Goal: Task Accomplishment & Management: Manage account settings

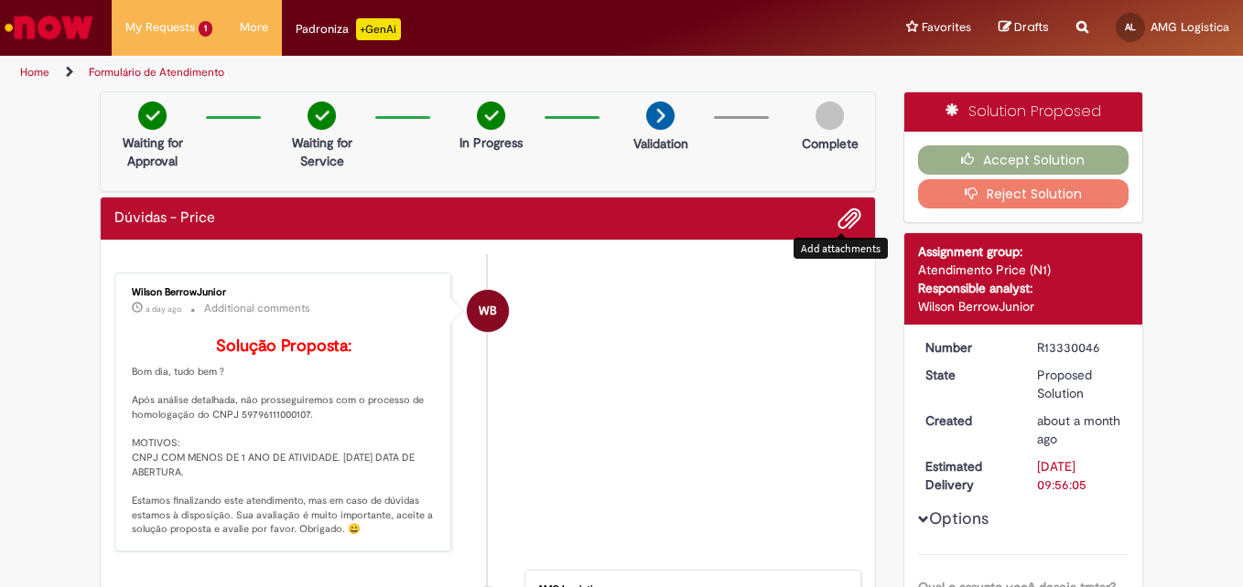
click at [841, 217] on span "Add attachments" at bounding box center [849, 220] width 22 height 22
click at [840, 210] on span "Add attachments" at bounding box center [849, 220] width 22 height 22
click at [645, 325] on li "WB Wilson BerrowJunior a day ago a day ago Additional comments Solução Proposta…" at bounding box center [487, 412] width 747 height 279
click at [483, 303] on span "WB" at bounding box center [488, 311] width 18 height 44
click at [173, 292] on div "Wilson BerrowJunior" at bounding box center [284, 292] width 305 height 11
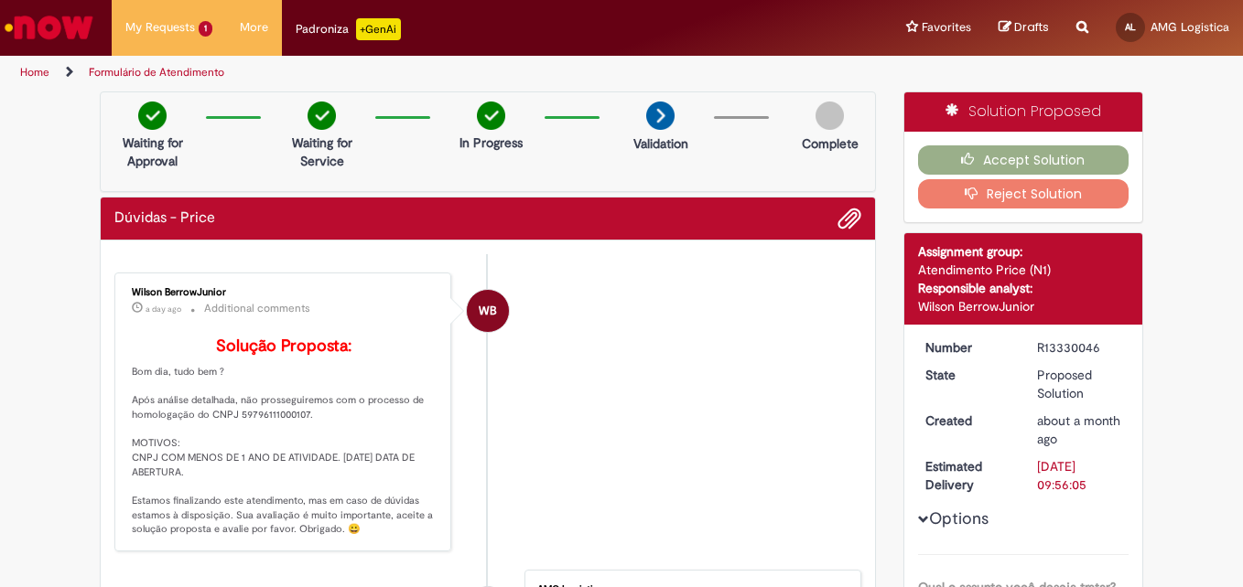
click at [173, 292] on div "Wilson BerrowJunior" at bounding box center [284, 292] width 305 height 11
copy div "Wilson BerrowJunior"
